Goal: Use online tool/utility: Utilize a website feature to perform a specific function

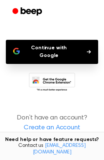
scroll to position [64, 0]
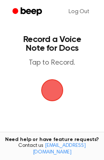
click at [55, 93] on span "button" at bounding box center [52, 90] width 21 height 21
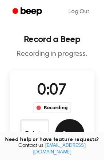
click at [68, 128] on button "Save" at bounding box center [69, 133] width 29 height 29
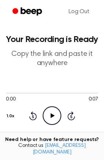
click at [49, 109] on icon "Play Audio" at bounding box center [52, 116] width 19 height 19
click at [52, 110] on icon "Pause Audio" at bounding box center [52, 116] width 19 height 19
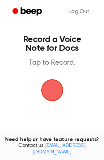
click at [53, 91] on span "button" at bounding box center [52, 90] width 21 height 21
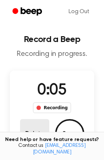
click at [35, 137] on button "Delete" at bounding box center [34, 133] width 29 height 29
